Goal: Book appointment/travel/reservation

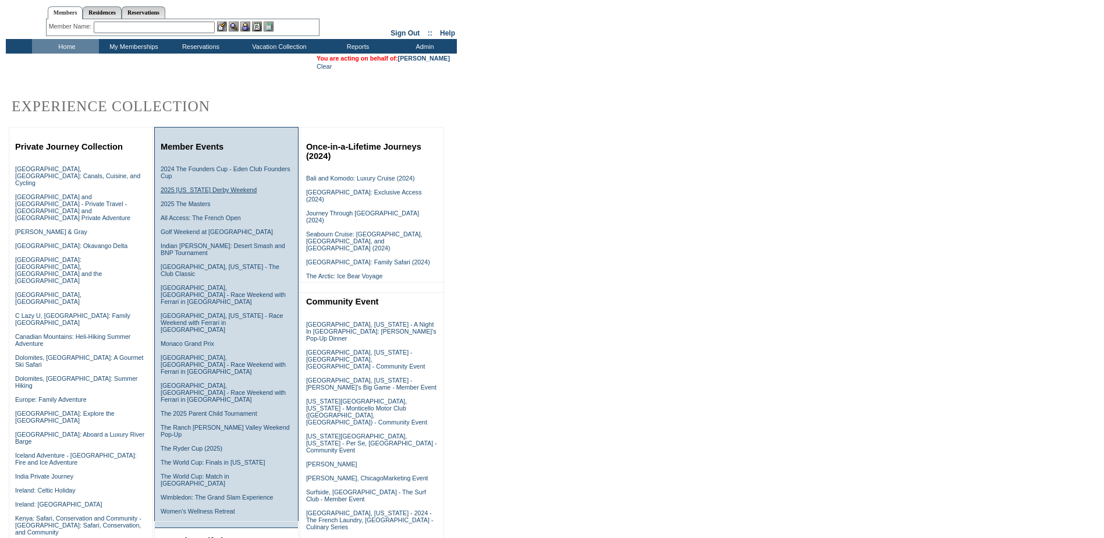
scroll to position [58, 0]
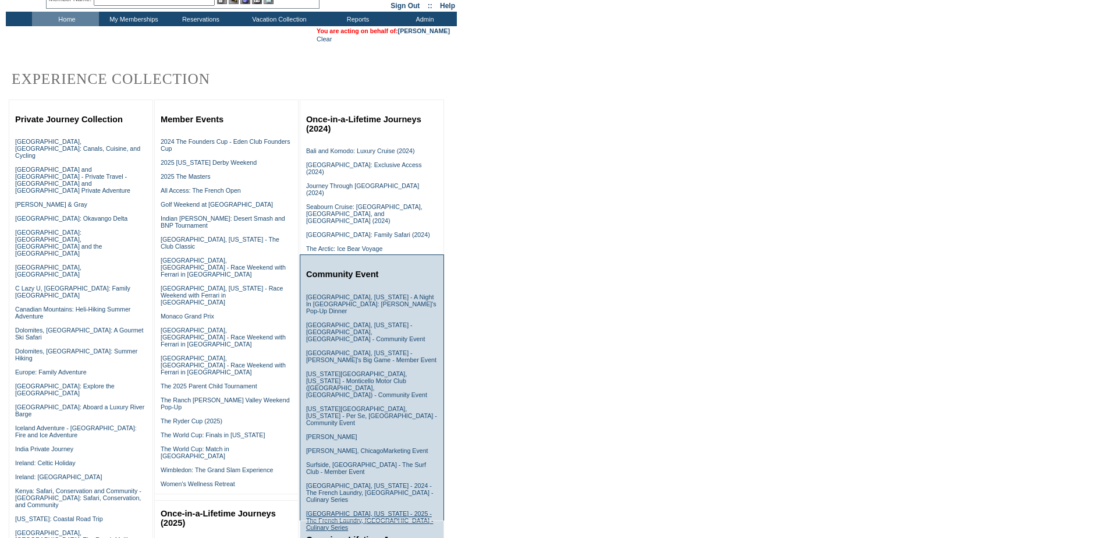
click at [350, 510] on link "Yountville, California - 2025 - The French Laundry, CA - Culinary Series" at bounding box center [369, 520] width 127 height 21
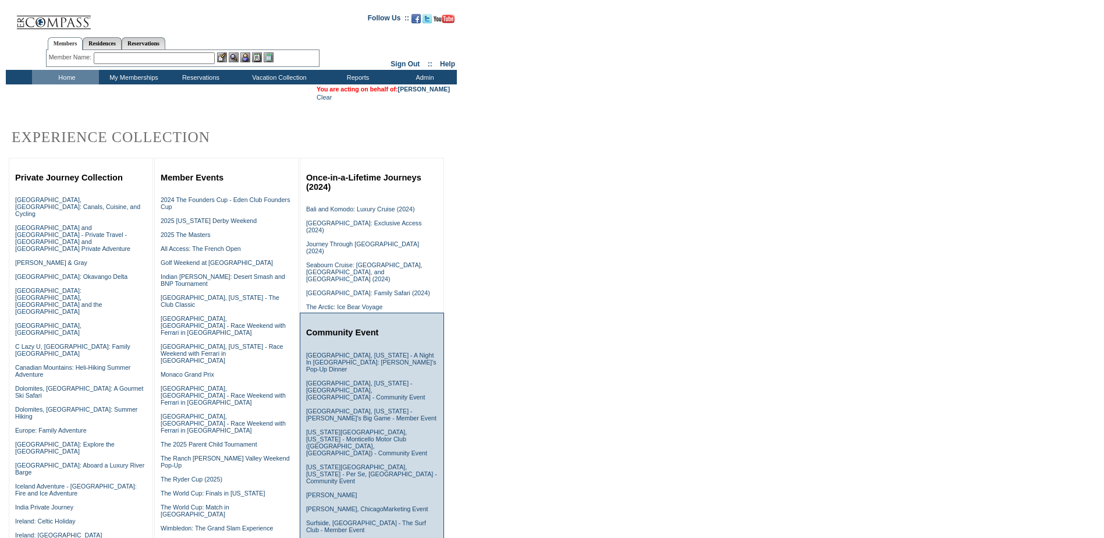
scroll to position [57, 0]
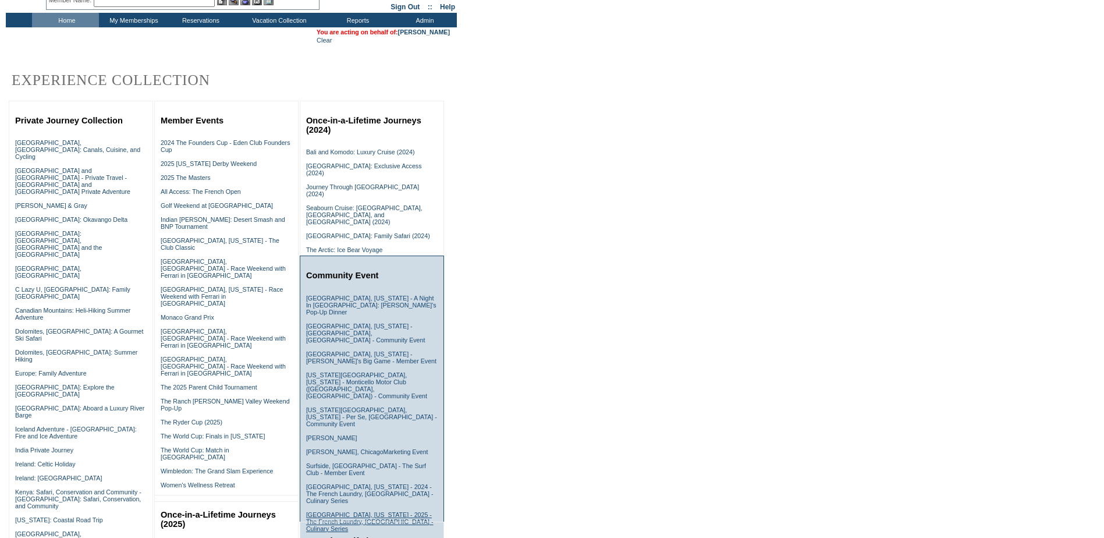
click at [358, 511] on link "Yountville, California - 2025 - The French Laundry, CA - Culinary Series" at bounding box center [369, 521] width 127 height 21
